Goal: Task Accomplishment & Management: Manage account settings

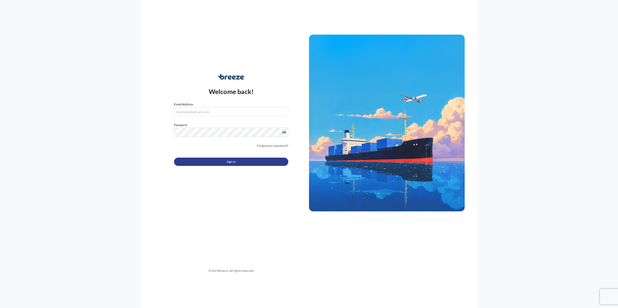
type input "[EMAIL_ADDRESS][DOMAIN_NAME]"
click at [208, 161] on button "Sign In" at bounding box center [231, 162] width 114 height 8
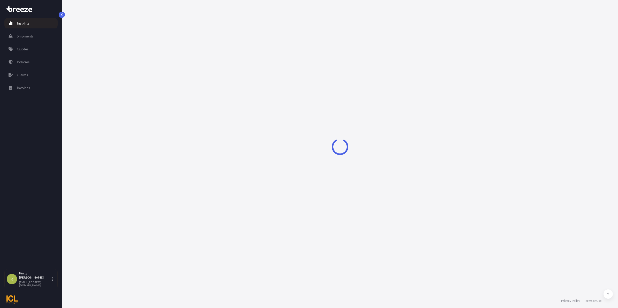
select select "2025"
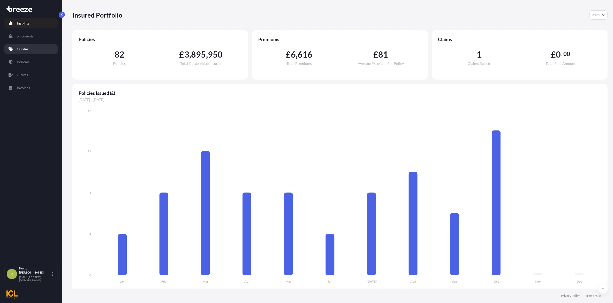
click at [24, 48] on p "Quotes" at bounding box center [23, 49] width 12 height 5
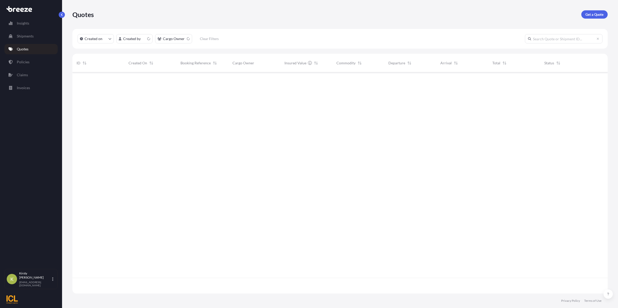
scroll to position [219, 531]
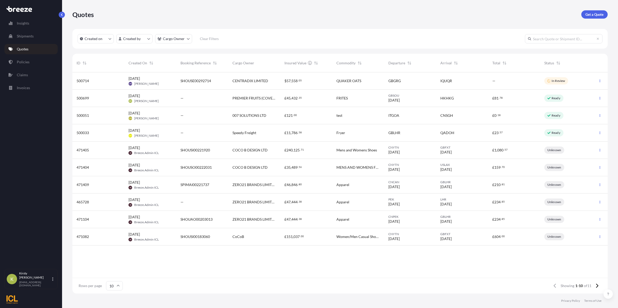
click at [156, 96] on div "[DATE] KK [PERSON_NAME]" at bounding box center [151, 98] width 44 height 10
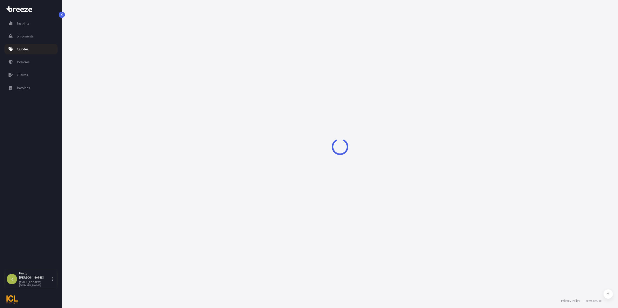
select select "Road"
select select "Sea"
select select "Road"
select select "2"
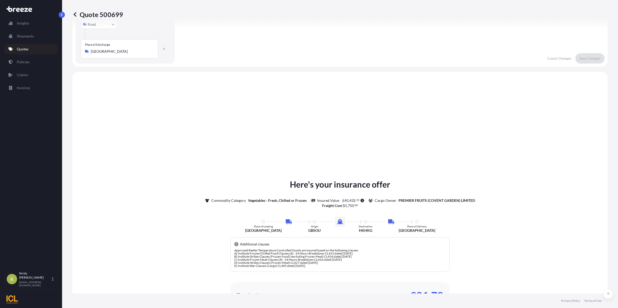
scroll to position [207, 0]
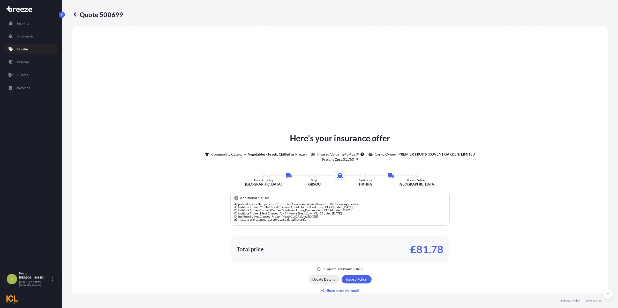
click at [315, 280] on p "Update Details" at bounding box center [324, 279] width 23 height 5
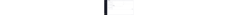
scroll to position [8, 0]
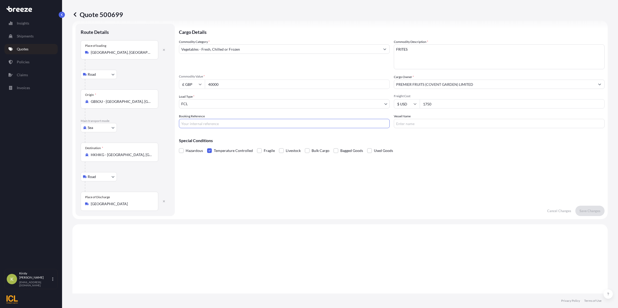
paste input "SHOUSE00293763"
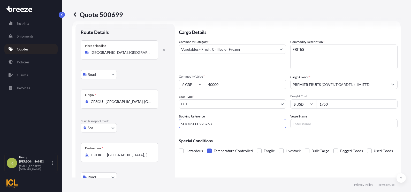
type input "SHOUSE00293763"
click at [318, 122] on input "Vessel Name" at bounding box center [344, 123] width 107 height 9
type input "ONE INFINITY"
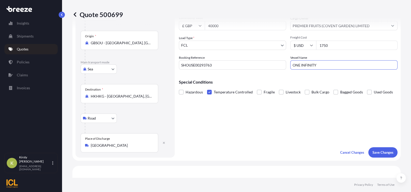
scroll to position [73, 0]
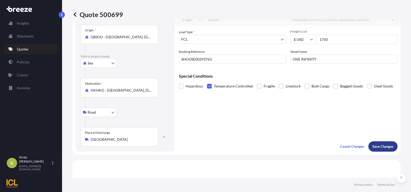
click at [375, 148] on p "Save Changes" at bounding box center [383, 146] width 21 height 5
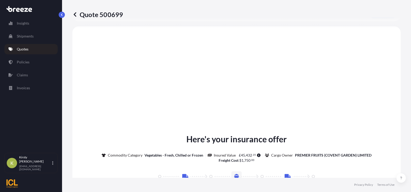
select select "Road"
select select "Sea"
select select "Road"
select select "2"
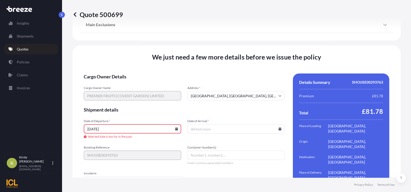
scroll to position [782, 0]
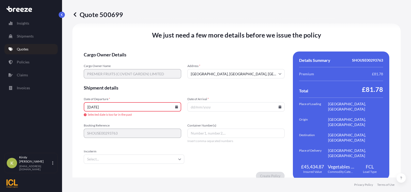
click at [175, 105] on icon at bounding box center [176, 106] width 3 height 3
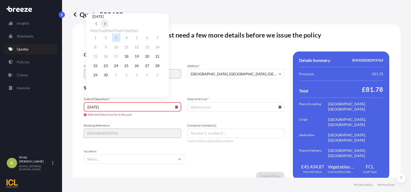
click at [109, 20] on button at bounding box center [105, 24] width 8 height 8
click at [120, 50] on button "8" at bounding box center [116, 47] width 8 height 8
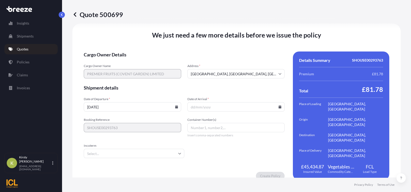
type input "[DATE]"
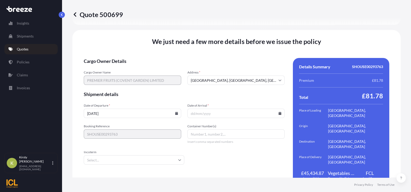
click at [279, 112] on icon at bounding box center [280, 113] width 3 height 3
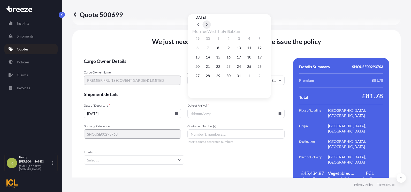
click at [208, 23] on icon at bounding box center [207, 24] width 2 height 3
click at [243, 69] on button "21" at bounding box center [239, 66] width 8 height 8
type input "[DATE]"
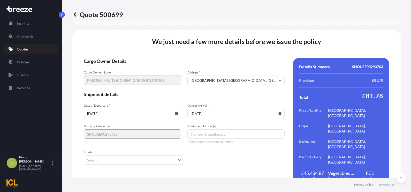
click at [225, 129] on input "Container Number(s)" at bounding box center [237, 133] width 98 height 9
click at [197, 129] on input "Container Number(s)" at bounding box center [237, 133] width 98 height 9
paste input "HMMU5460230"
type input "HMMU5460230"
click at [144, 155] on input "Incoterm" at bounding box center [134, 159] width 101 height 9
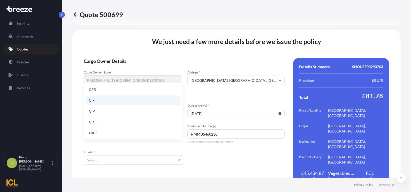
click at [120, 103] on li "CIF" at bounding box center [133, 100] width 95 height 10
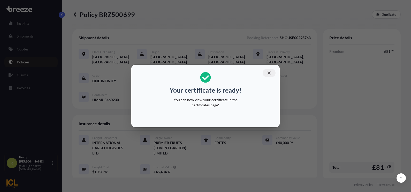
click at [269, 72] on icon "button" at bounding box center [269, 73] width 5 height 5
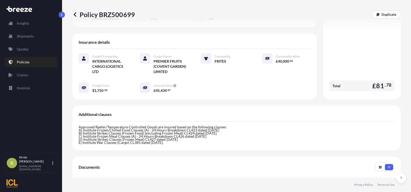
scroll to position [162, 0]
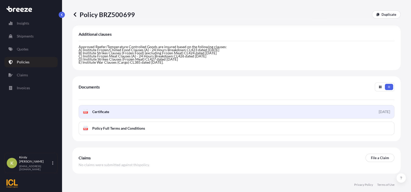
click at [332, 110] on link "PDF Certificate [DATE]" at bounding box center [237, 111] width 316 height 13
